Goal: Book appointment/travel/reservation

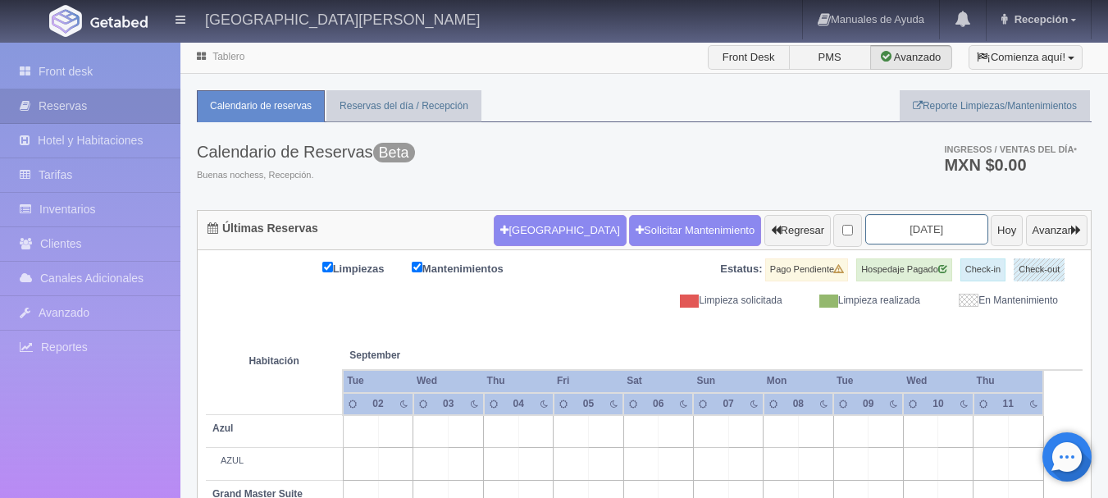
click at [923, 232] on input "[DATE]" at bounding box center [926, 229] width 123 height 30
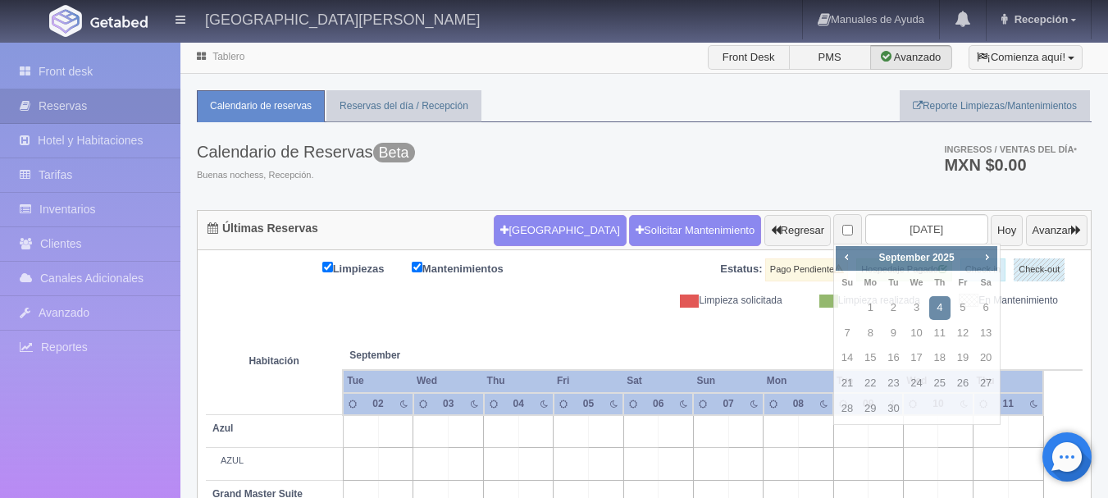
click at [130, 18] on img at bounding box center [118, 22] width 57 height 12
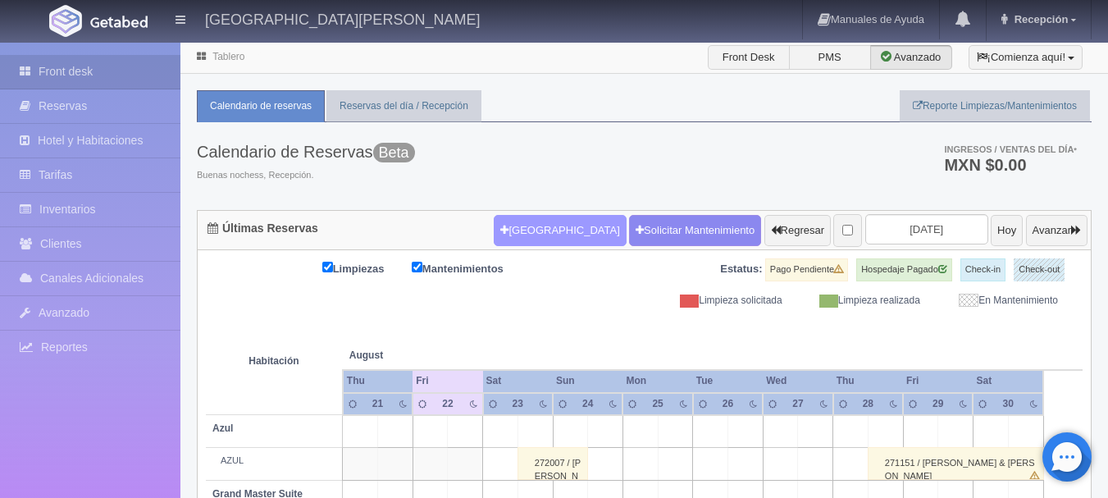
click at [554, 231] on button "[GEOGRAPHIC_DATA]" at bounding box center [560, 230] width 132 height 31
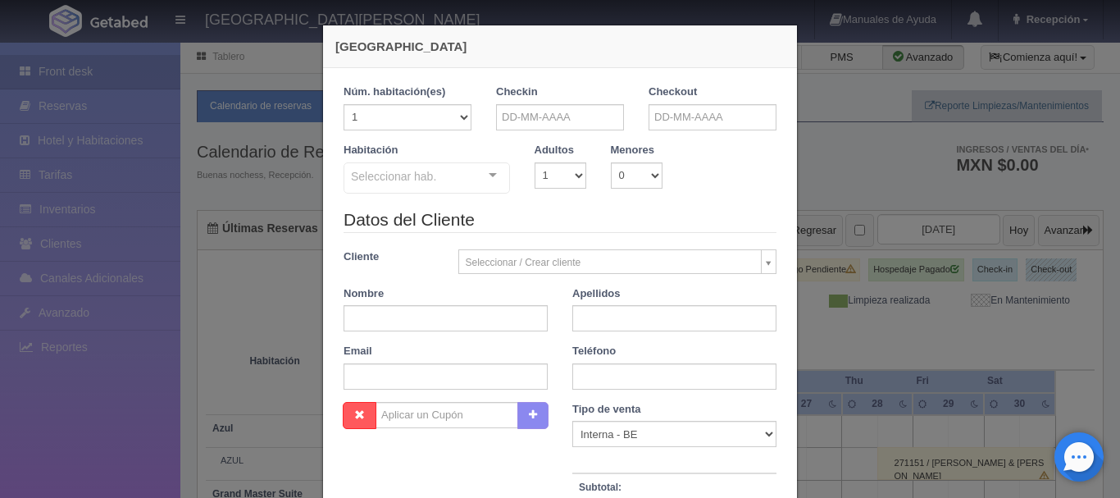
checkbox input "false"
click at [581, 116] on input "text" at bounding box center [560, 117] width 128 height 26
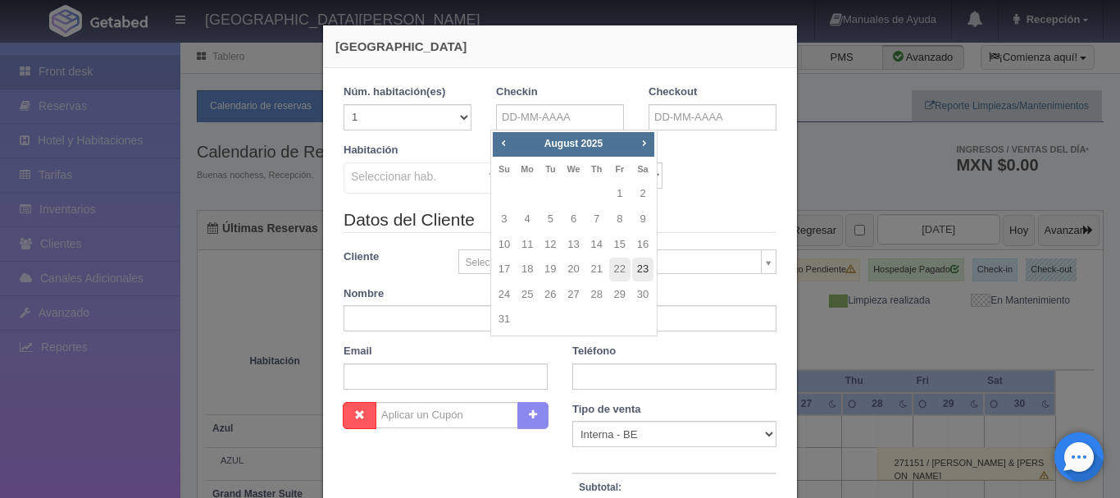
click at [645, 275] on link "23" at bounding box center [642, 270] width 21 height 24
type input "23-08-2025"
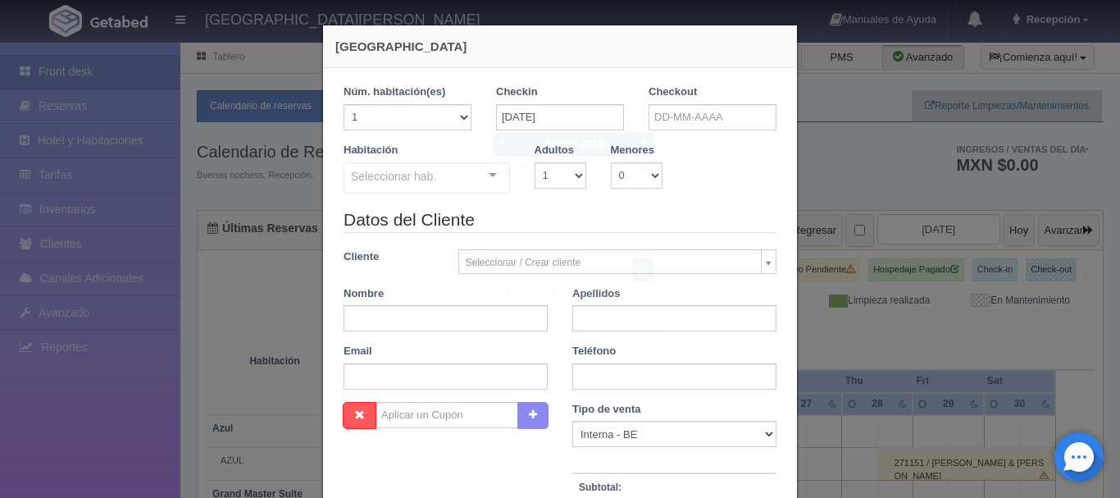
checkbox input "false"
click at [697, 108] on input "text" at bounding box center [713, 117] width 128 height 26
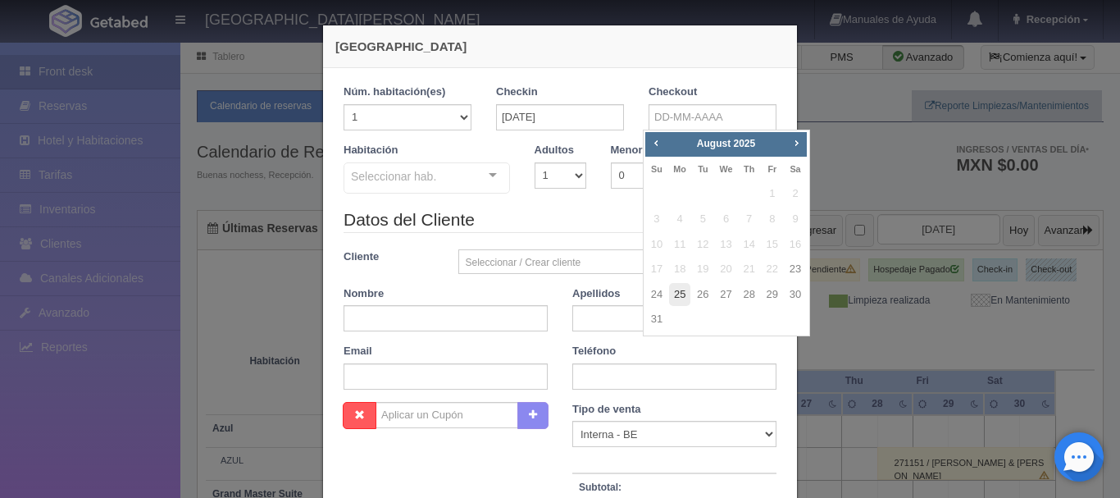
click at [685, 292] on link "25" at bounding box center [679, 295] width 21 height 24
type input "25-08-2025"
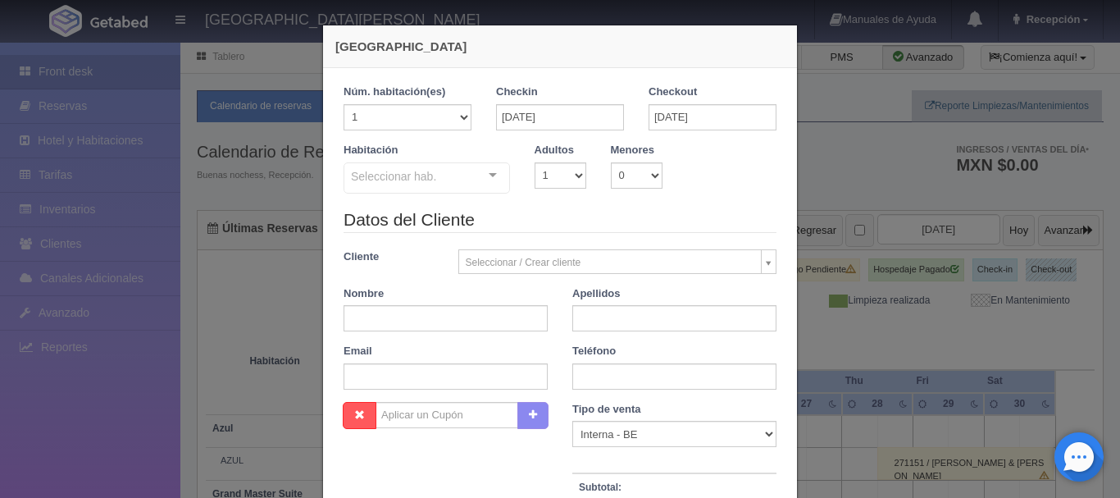
checkbox input "false"
click at [570, 173] on select "1 2 3 4 5 6 7 8 9 10" at bounding box center [561, 175] width 52 height 26
select select "2"
click at [535, 162] on select "1 2 3 4 5 6 7 8 9 10" at bounding box center [561, 175] width 52 height 26
click at [467, 183] on div "Seleccionar hab." at bounding box center [427, 177] width 166 height 31
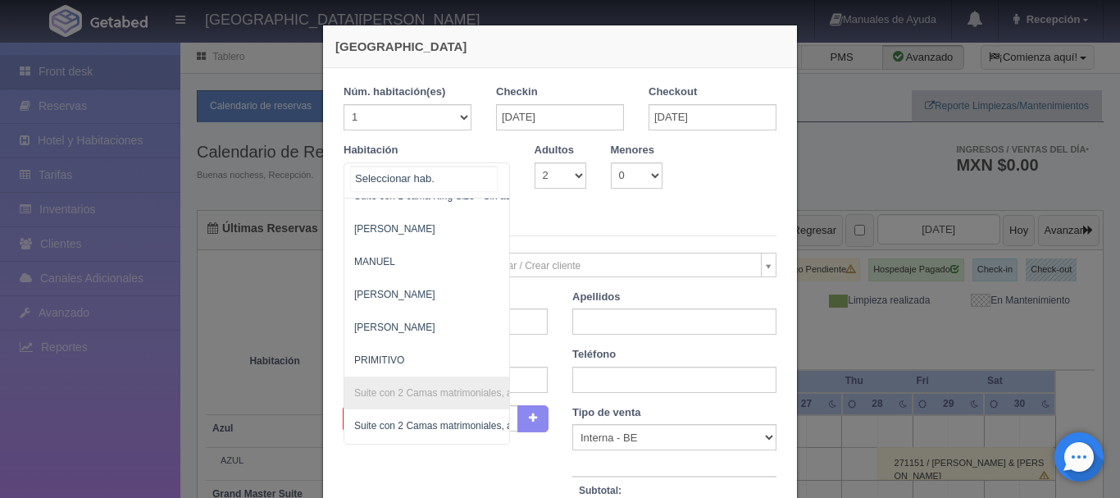
scroll to position [878, 0]
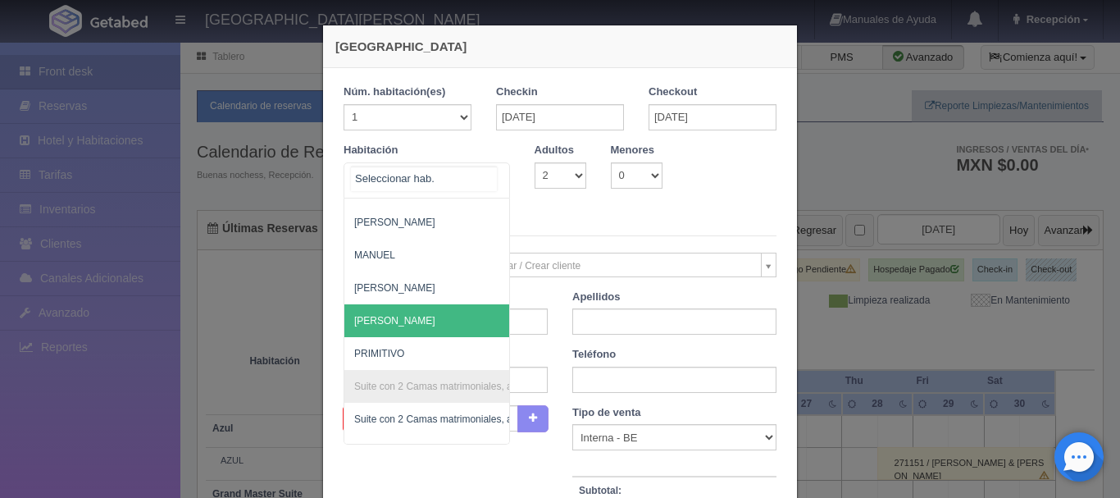
click at [405, 315] on span "[PERSON_NAME]" at bounding box center [506, 320] width 324 height 33
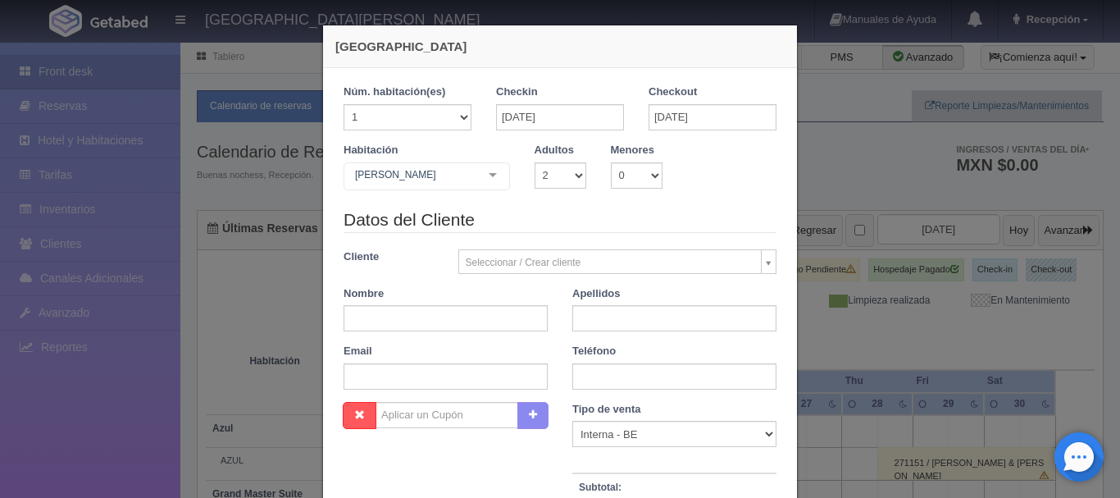
checkbox input "false"
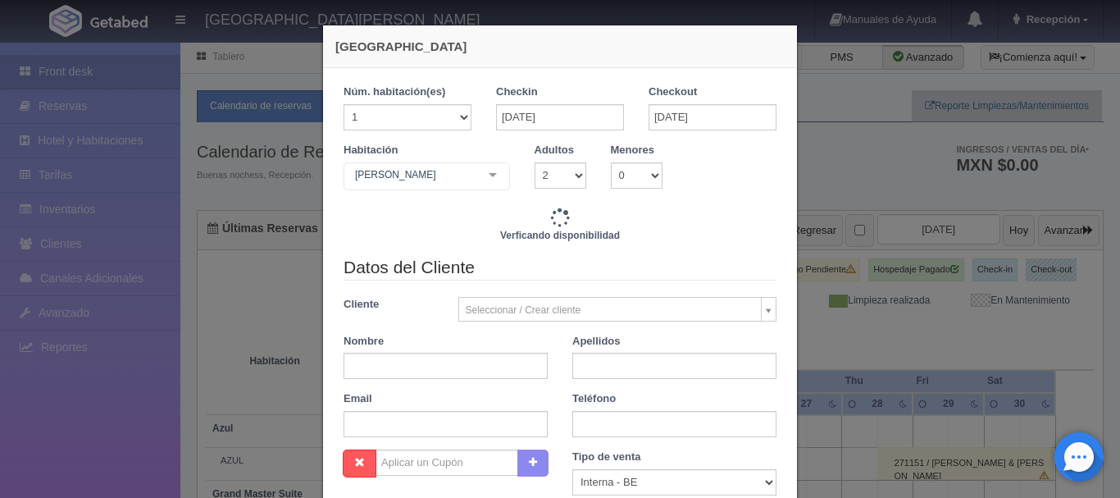
type input "8620.00"
checkbox input "false"
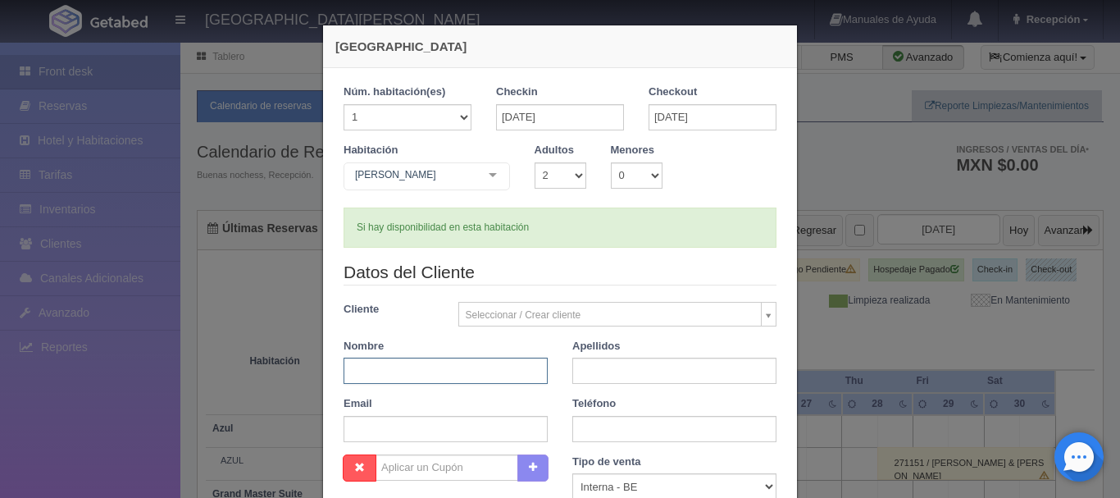
click at [412, 374] on input "text" at bounding box center [446, 371] width 204 height 26
type input "JOSÉ LUIS"
type input "GONZALEZ RODRIGUEZ"
click at [596, 431] on input "text" at bounding box center [674, 429] width 204 height 26
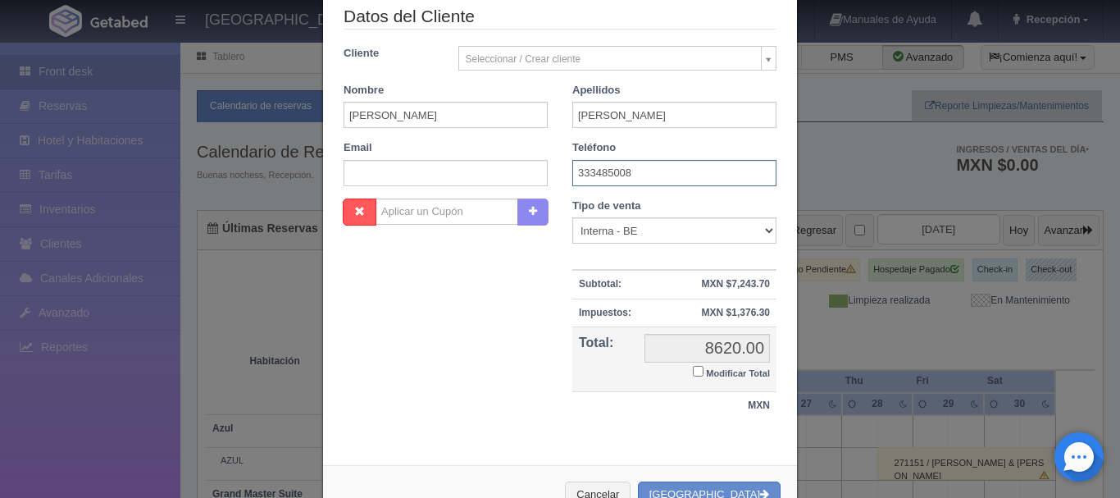
scroll to position [258, 0]
type input "333485008"
click at [724, 485] on button "[GEOGRAPHIC_DATA]" at bounding box center [709, 493] width 143 height 27
click at [761, 229] on select "Correo Electronico Interna - BE Llamada OTA Externa Otro WALK IN" at bounding box center [674, 229] width 204 height 26
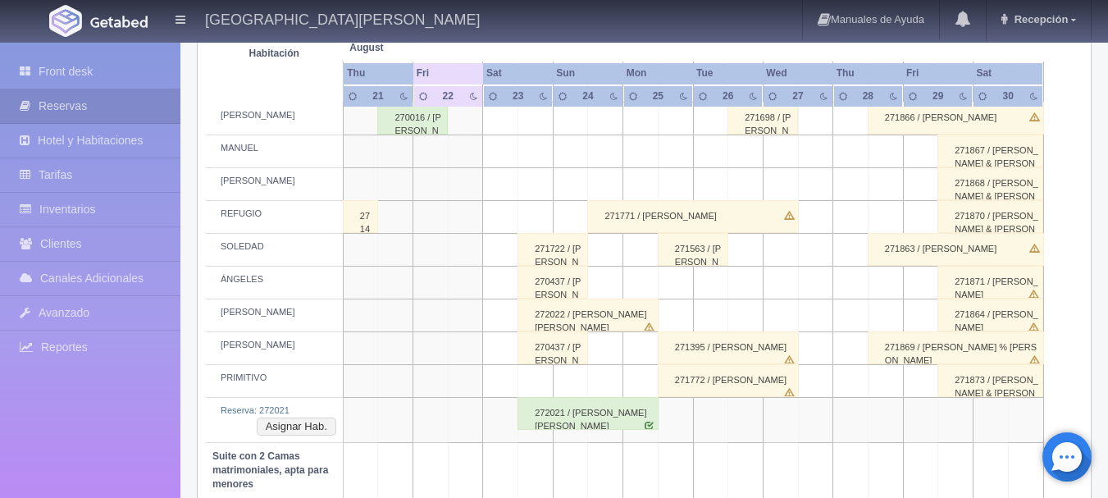
scroll to position [846, 0]
click at [572, 319] on div "272022 / JOSÉ LUIS GONZALEZ RODRIGUEZ" at bounding box center [588, 315] width 141 height 33
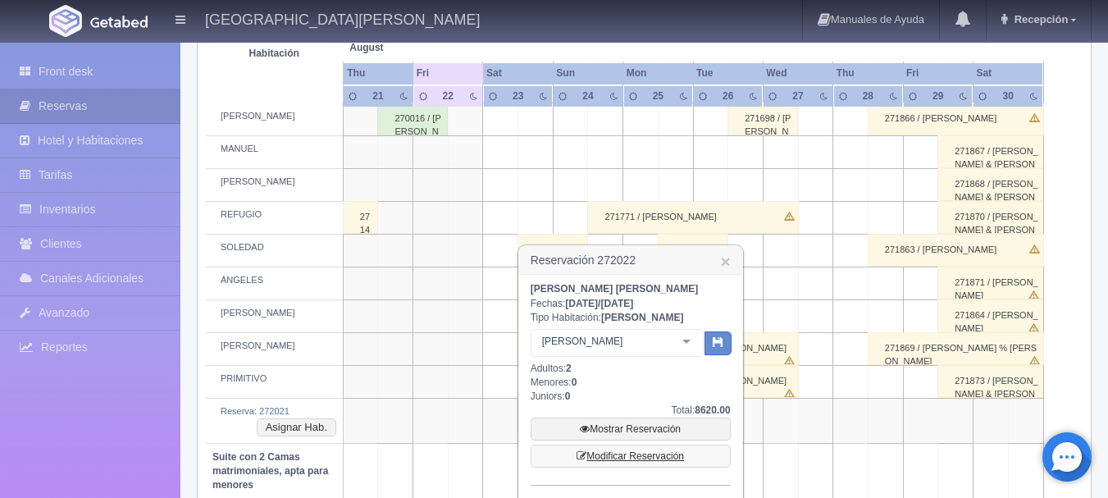
click at [636, 456] on link "Modificar Reservación" at bounding box center [631, 456] width 200 height 23
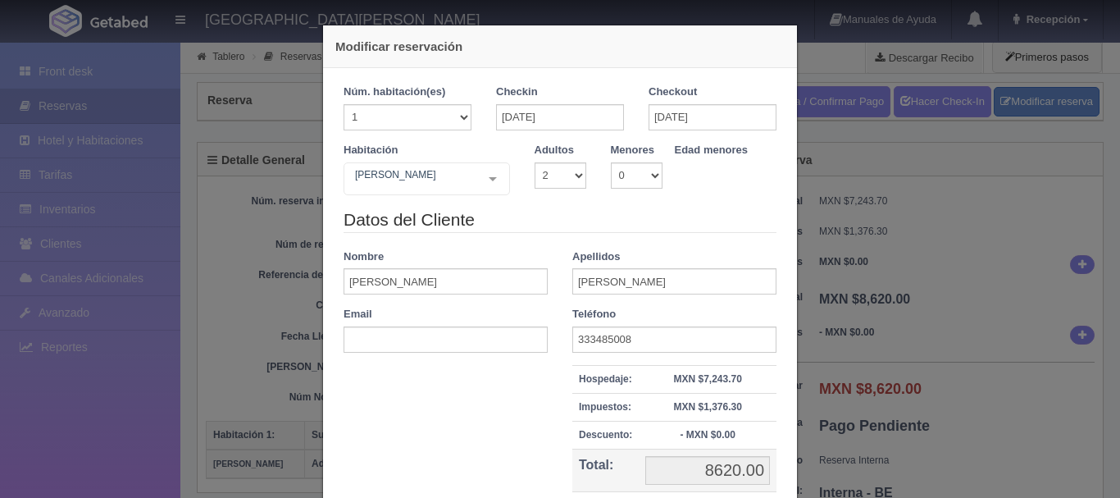
select select "2"
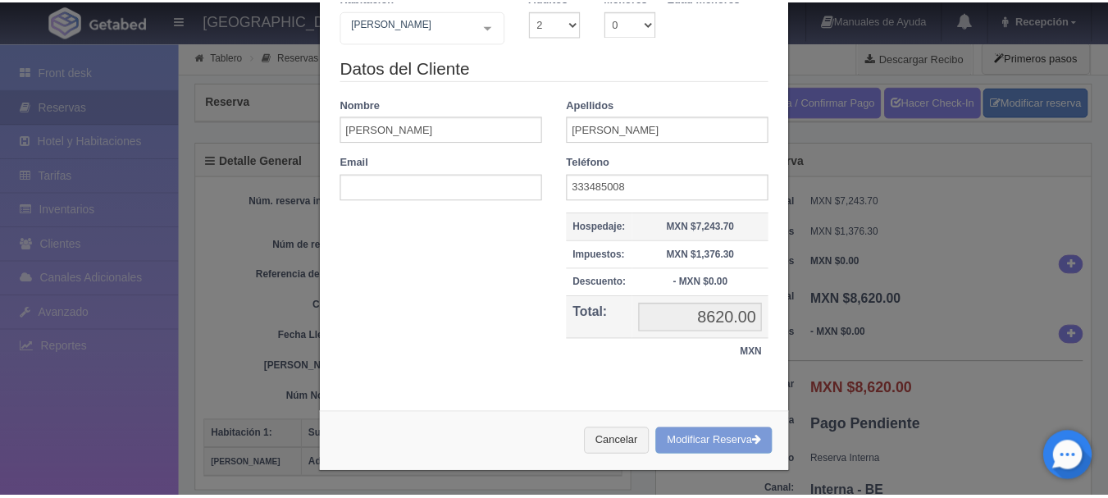
scroll to position [150, 0]
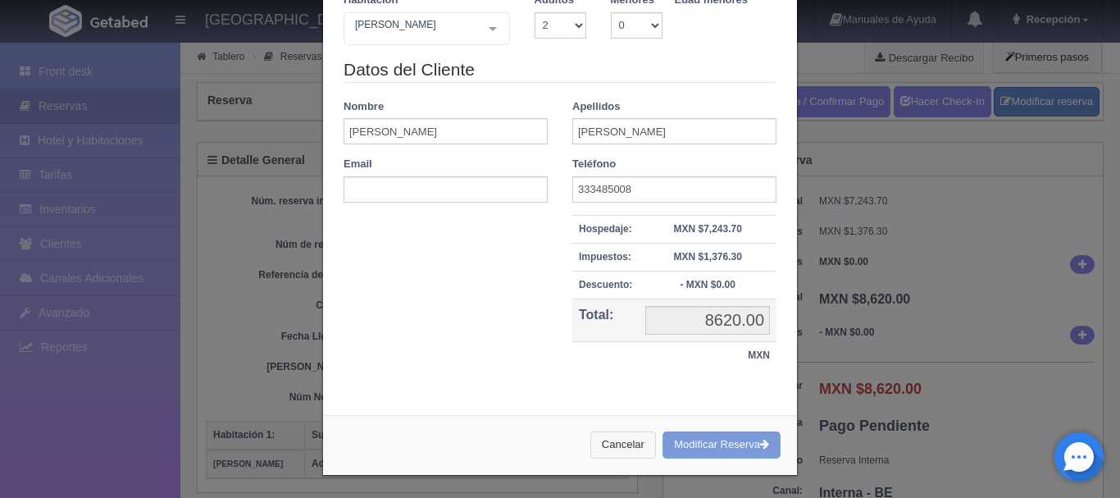
click at [621, 447] on button "Cancelar" at bounding box center [624, 444] width 66 height 27
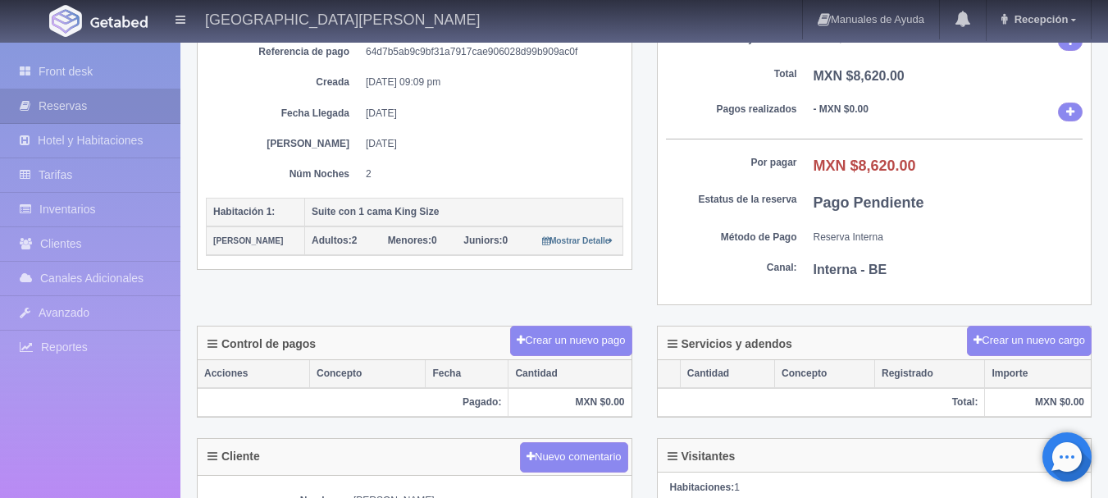
scroll to position [222, 0]
click at [873, 276] on b "Interna - BE" at bounding box center [851, 270] width 74 height 14
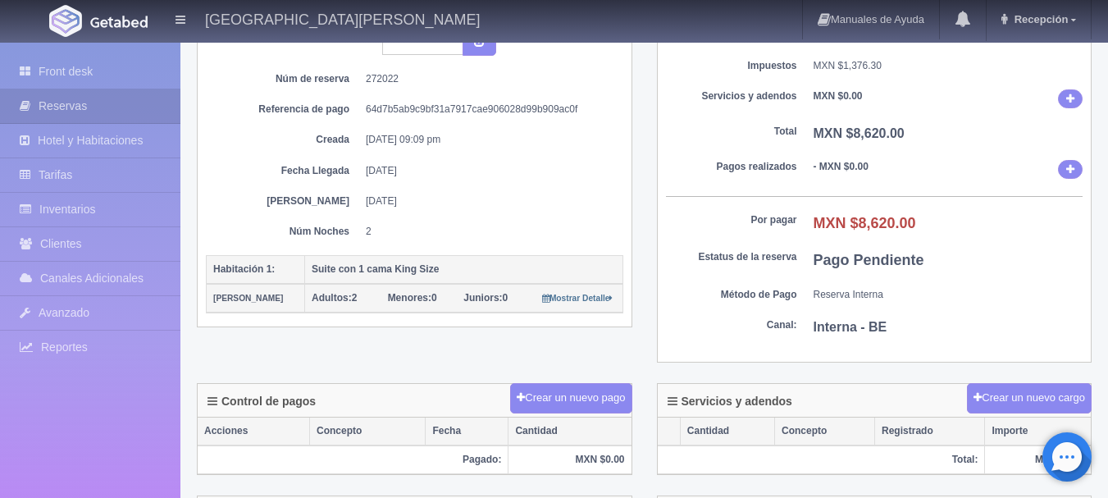
scroll to position [192, 0]
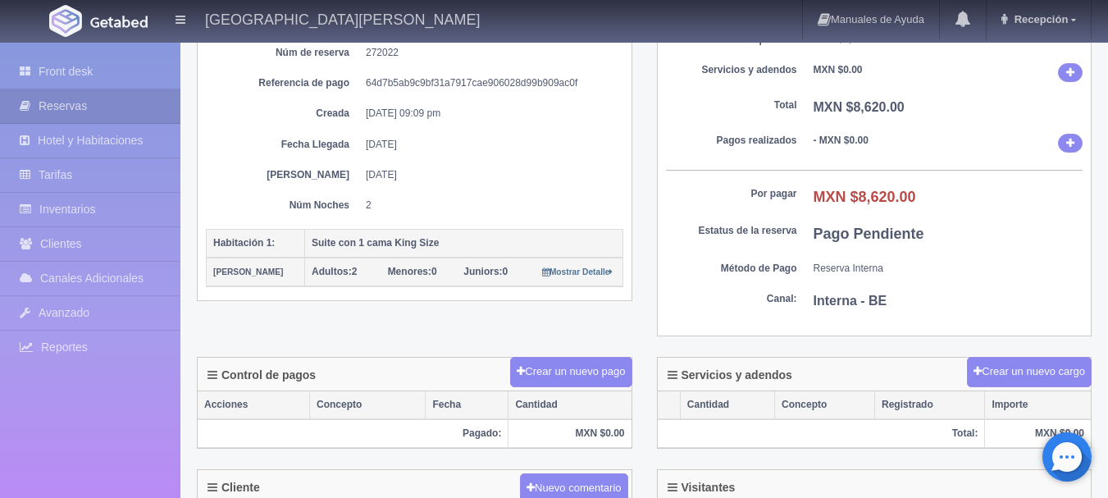
click at [879, 304] on b "Interna - BE" at bounding box center [851, 301] width 74 height 14
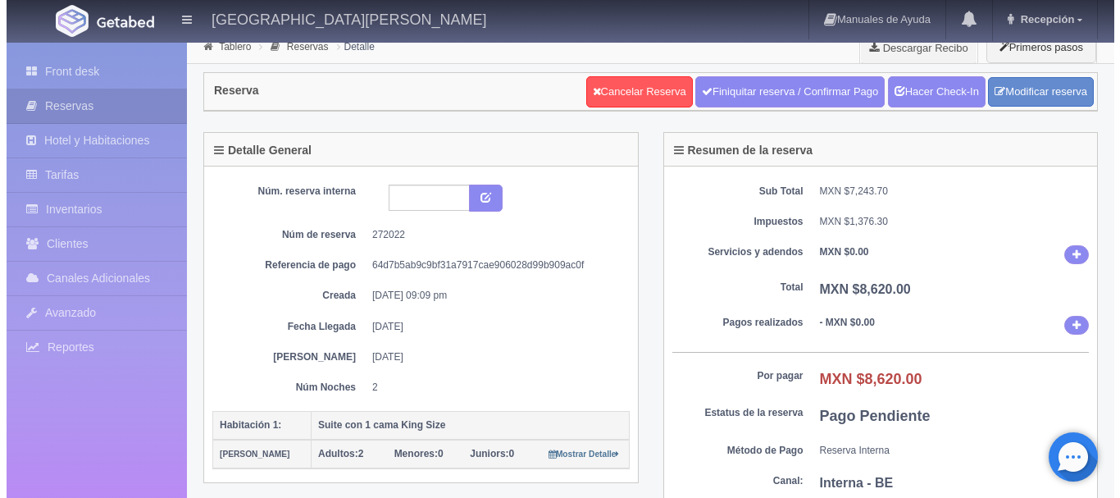
scroll to position [0, 0]
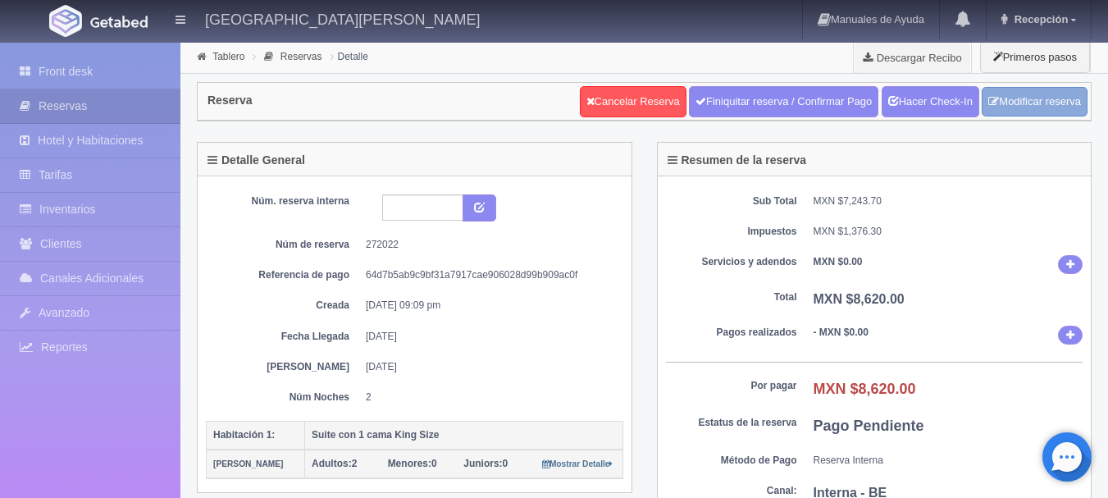
click at [1025, 90] on link "Modificar reserva" at bounding box center [1035, 102] width 106 height 30
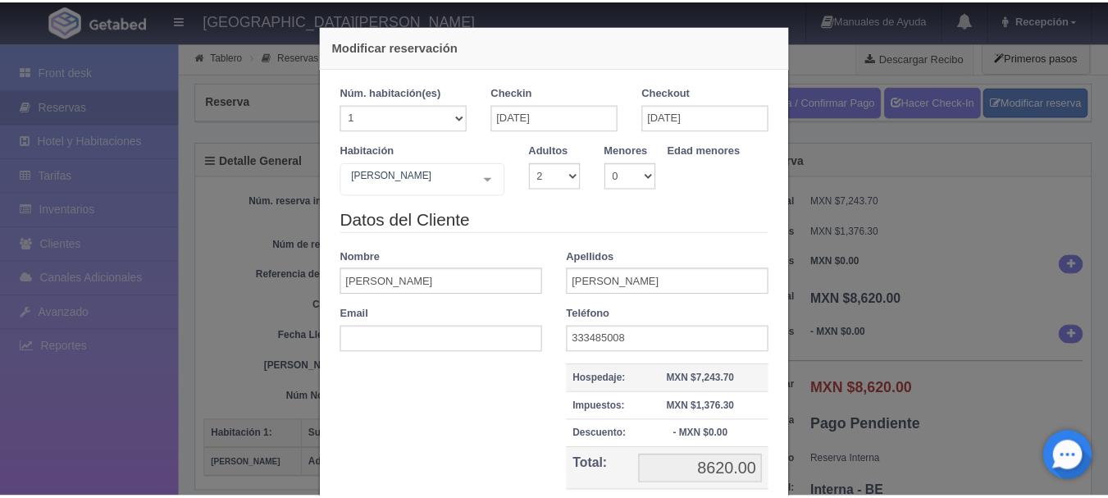
scroll to position [153, 0]
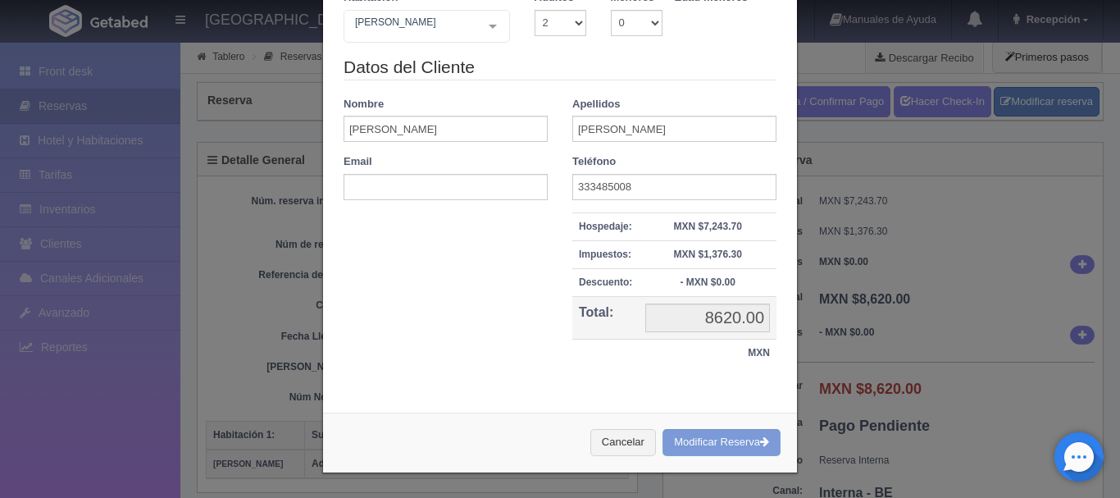
click at [650, 442] on div "Cancelar Modificar Reserva" at bounding box center [560, 443] width 474 height 60
click at [621, 434] on button "Cancelar" at bounding box center [624, 442] width 66 height 27
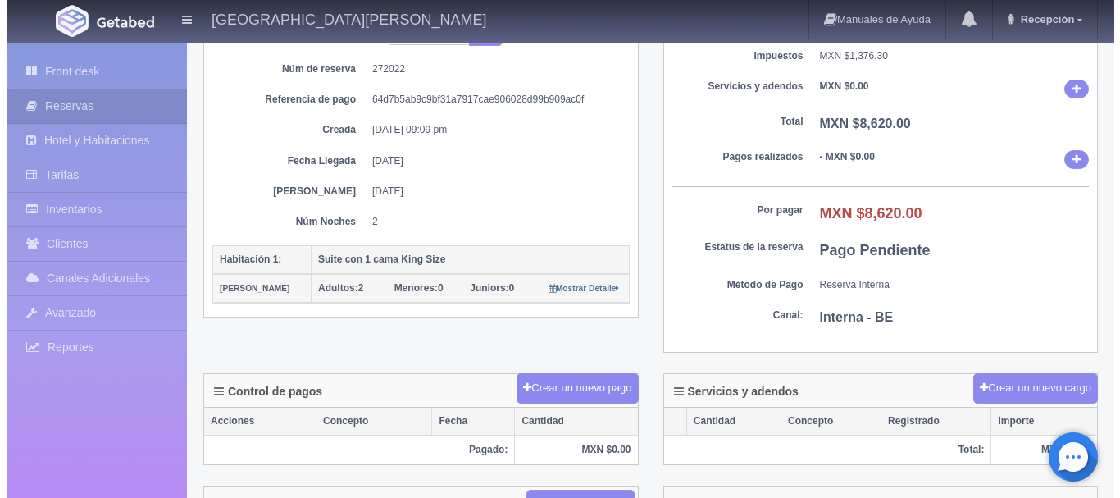
scroll to position [0, 0]
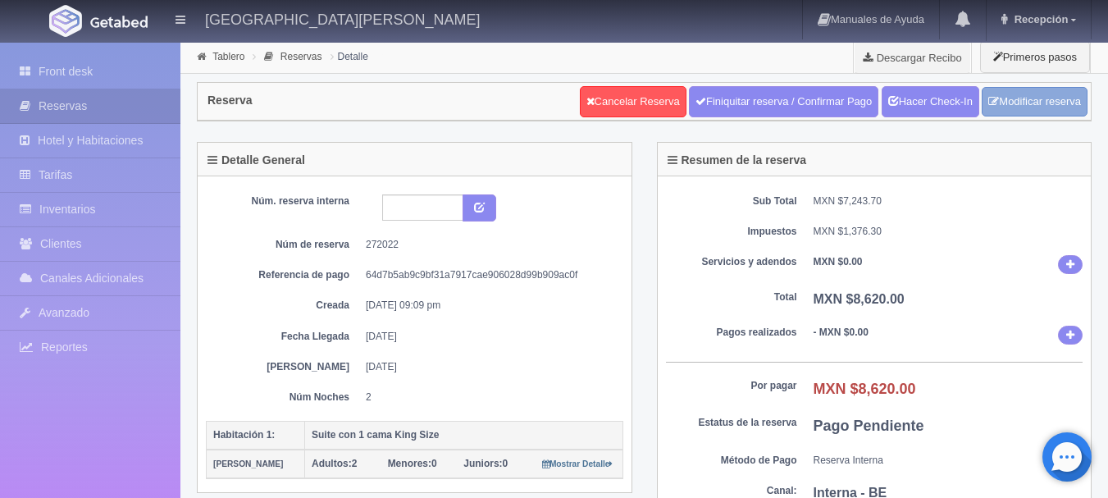
click at [1040, 105] on link "Modificar reserva" at bounding box center [1035, 102] width 106 height 30
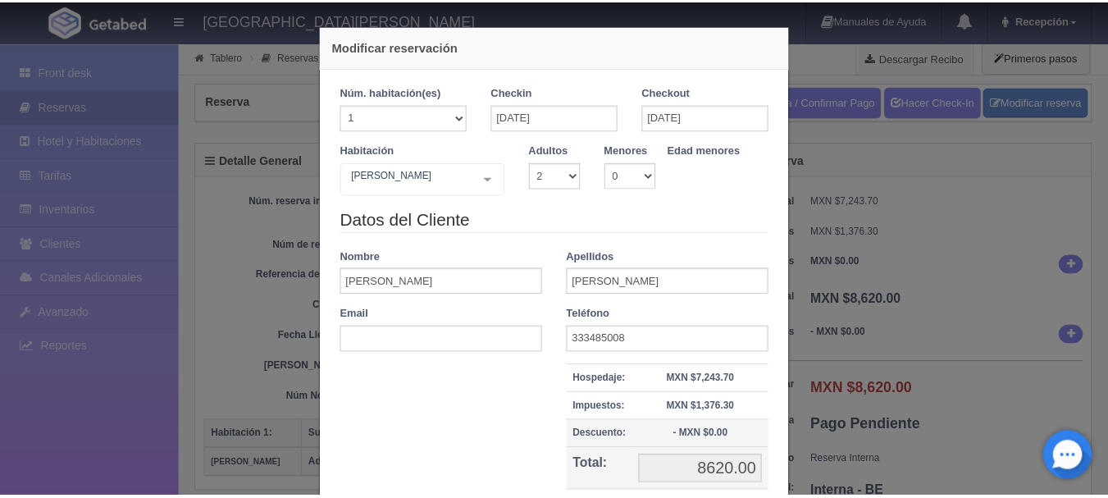
scroll to position [153, 0]
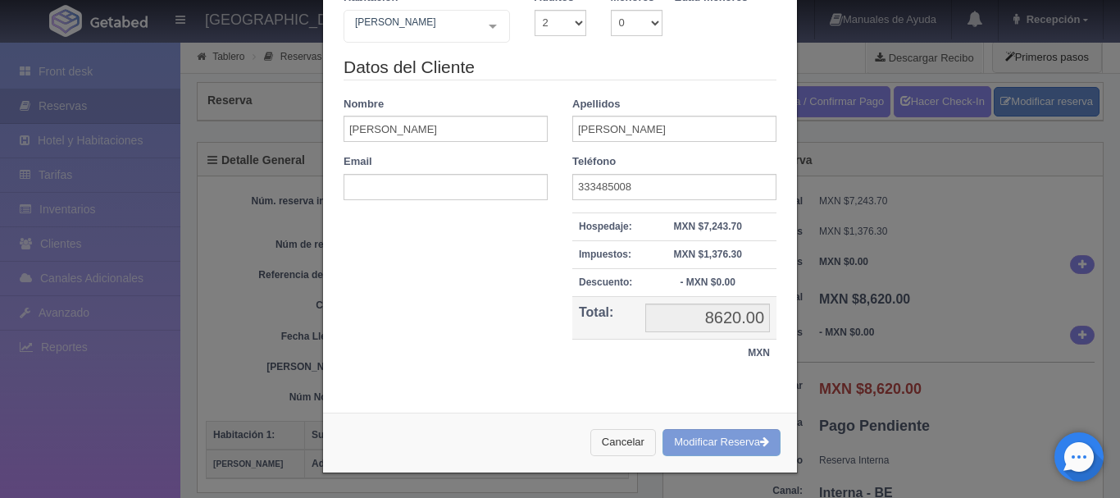
click at [611, 439] on button "Cancelar" at bounding box center [624, 442] width 66 height 27
